Goal: Navigation & Orientation: Find specific page/section

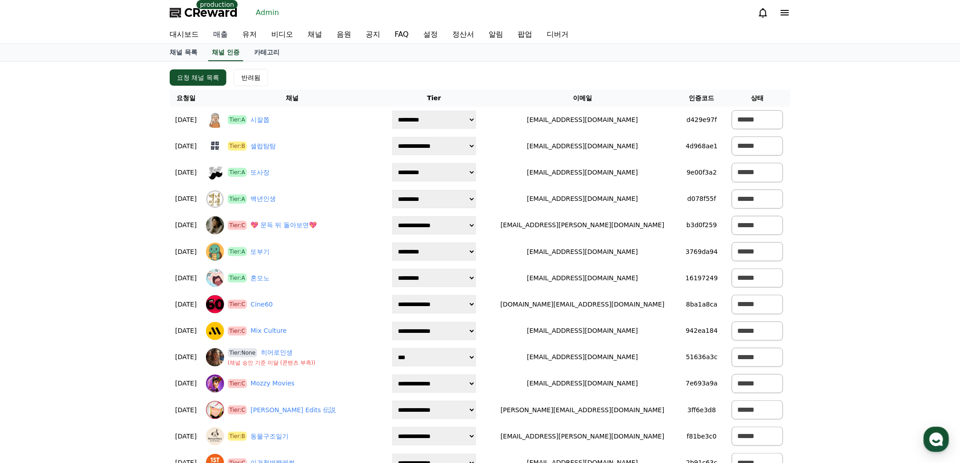
click at [215, 37] on link "매출" at bounding box center [220, 34] width 29 height 18
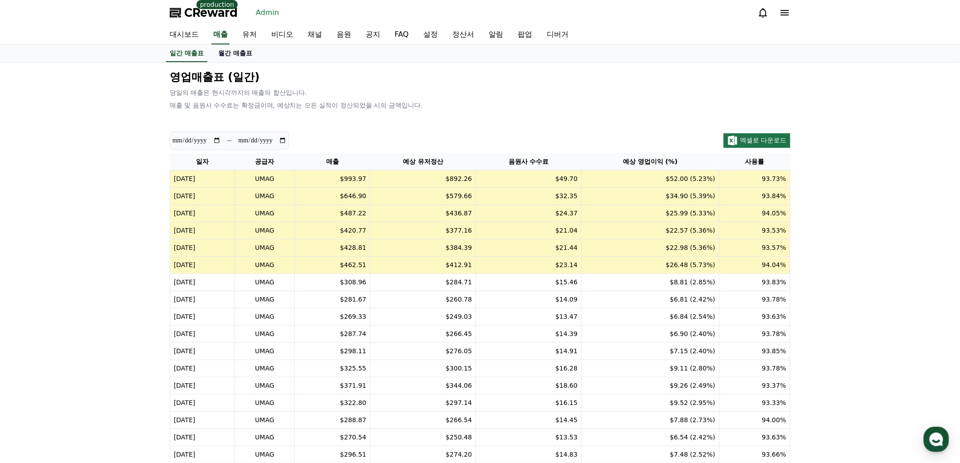
click at [244, 47] on link "월간 매출표" at bounding box center [235, 53] width 49 height 17
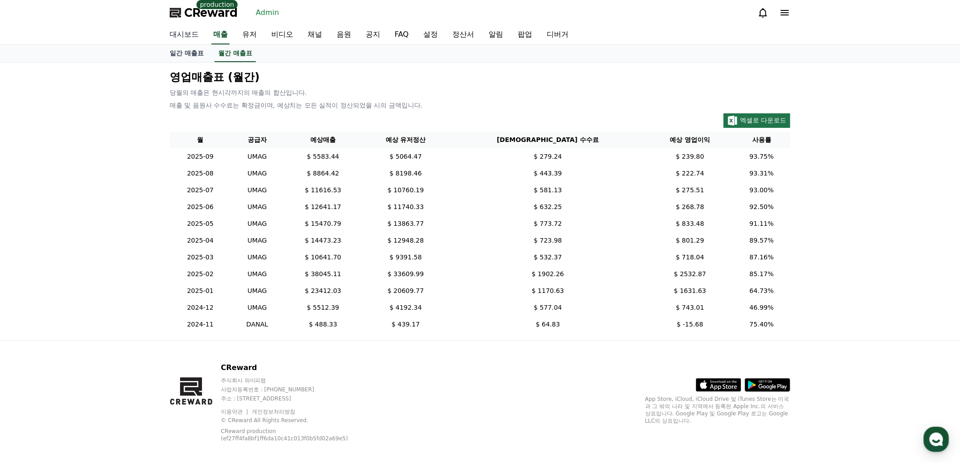
click at [187, 33] on link "대시보드" at bounding box center [184, 34] width 44 height 19
